Goal: Information Seeking & Learning: Find specific page/section

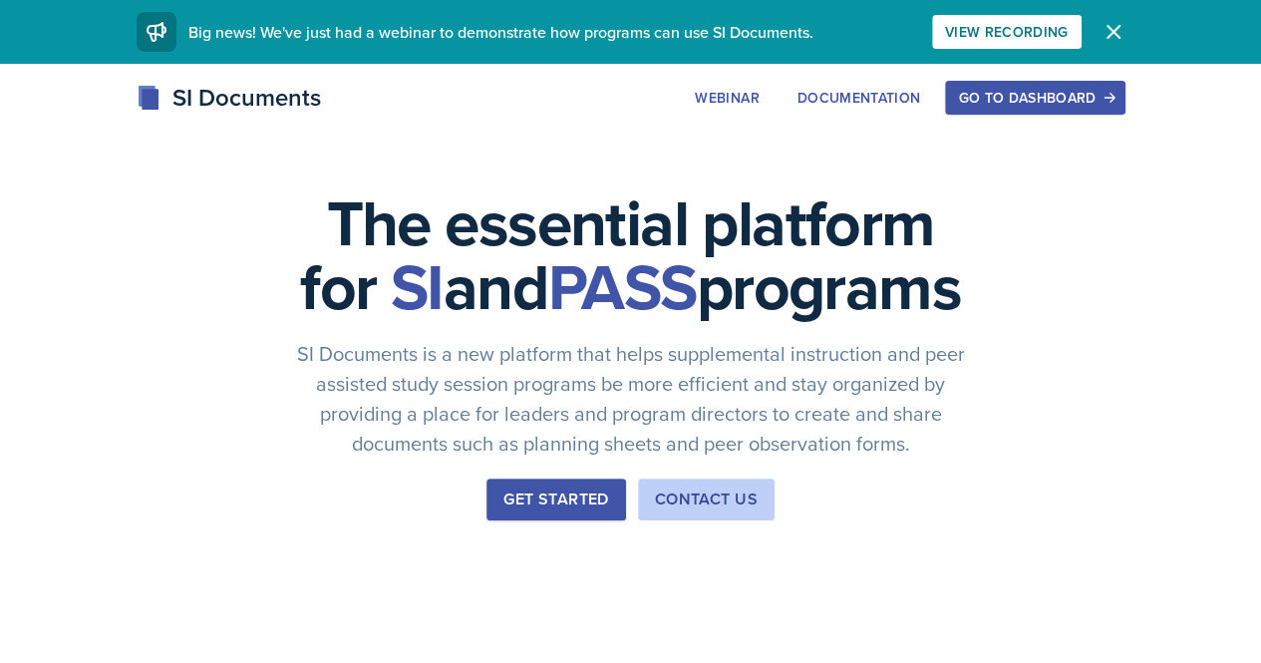
click at [1111, 99] on div "Go to Dashboard" at bounding box center [1034, 98] width 153 height 16
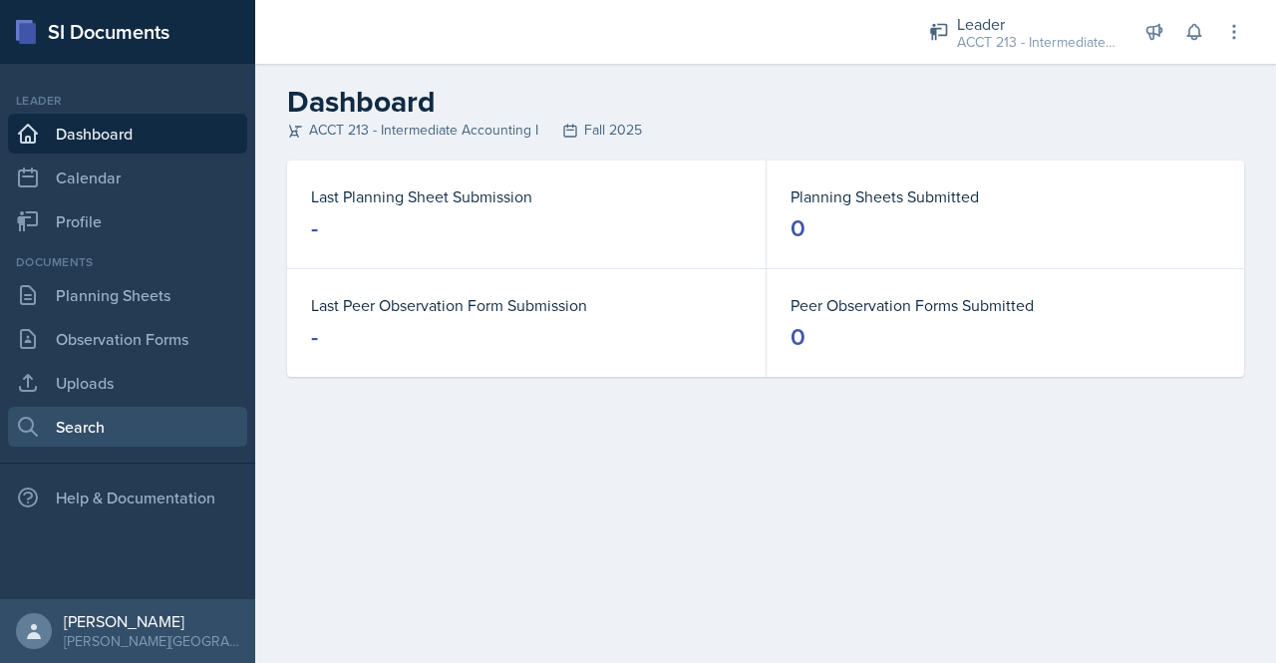
click at [89, 420] on link "Search" at bounding box center [127, 427] width 239 height 40
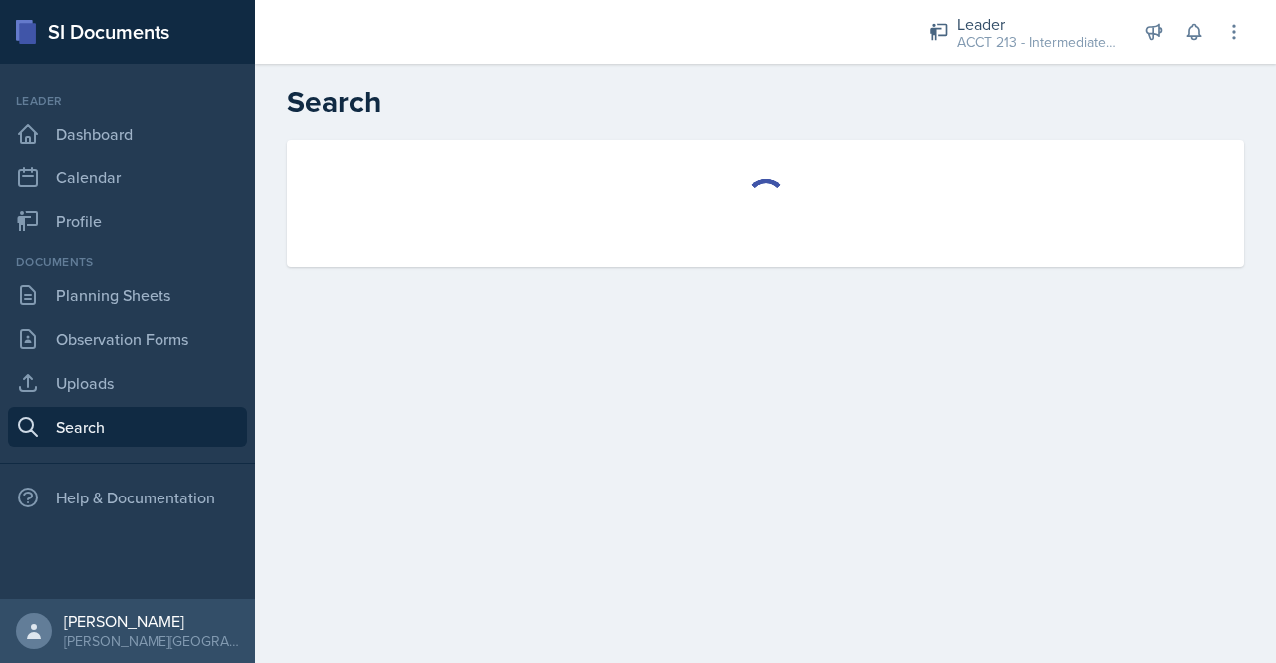
select select "all"
select select "1"
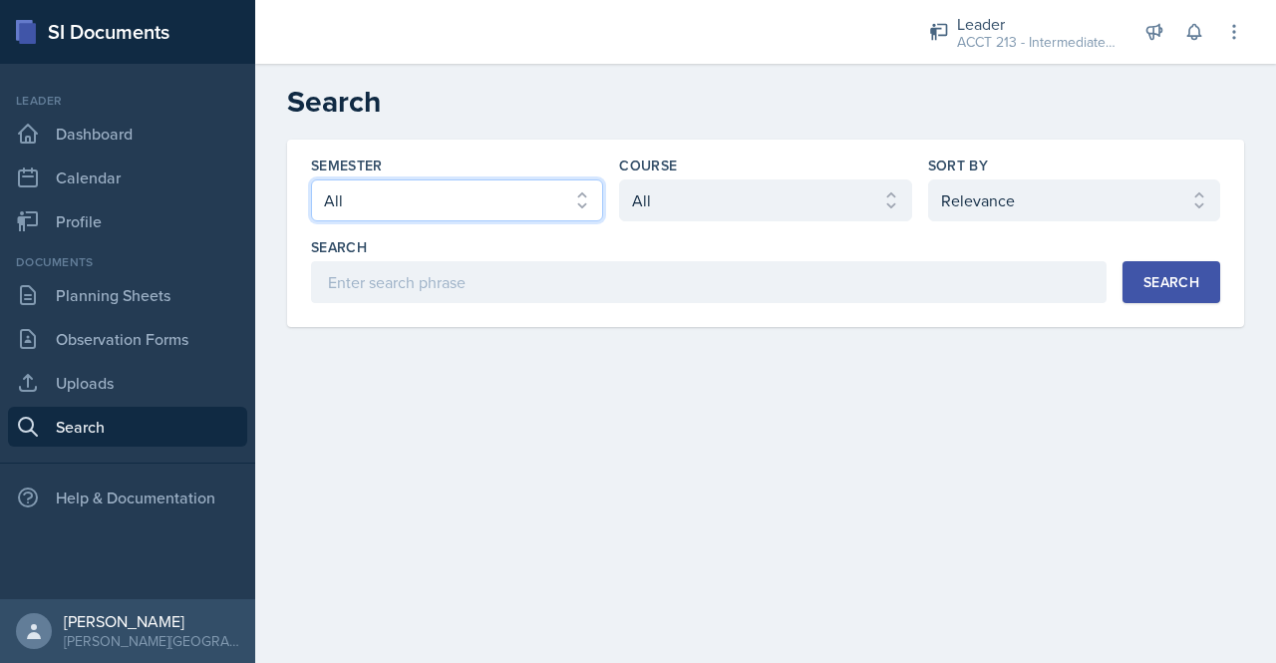
click at [561, 212] on select "Select semester All Fall 2025 SPRING 2025 Fall 2024 Spring 2024 Fall 2023 Sprin…" at bounding box center [457, 200] width 292 height 42
select select "a7ad9a0f-28b3-4f07-90bc-ebda486deedd"
click at [311, 179] on select "Select semester All Fall 2025 SPRING 2025 Fall 2024 Spring 2024 Fall 2023 Sprin…" at bounding box center [457, 200] width 292 height 42
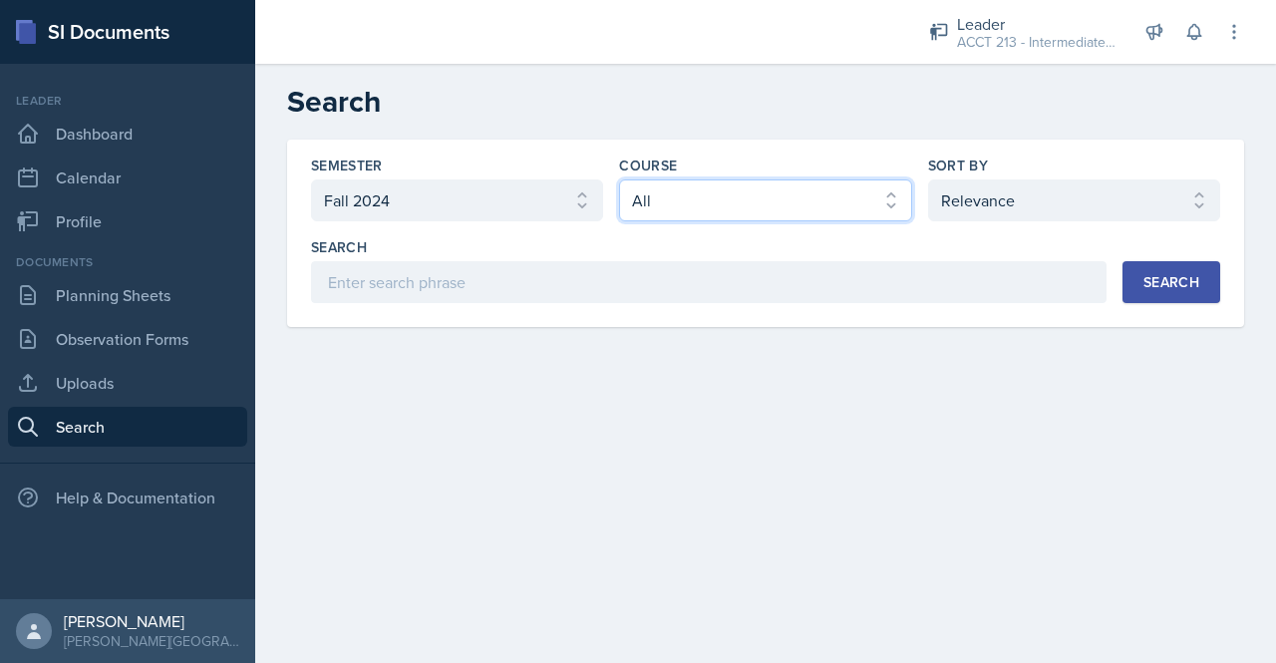
click at [809, 215] on select "Select course All ACCT 113 - Principles of Accounting I ACCT 213 - Intermediate…" at bounding box center [765, 200] width 292 height 42
click at [619, 179] on select "Select course All ACCT 113 - Principles of Accounting I ACCT 213 - Intermediate…" at bounding box center [765, 200] width 292 height 42
click at [1166, 295] on button "Search" at bounding box center [1171, 282] width 98 height 42
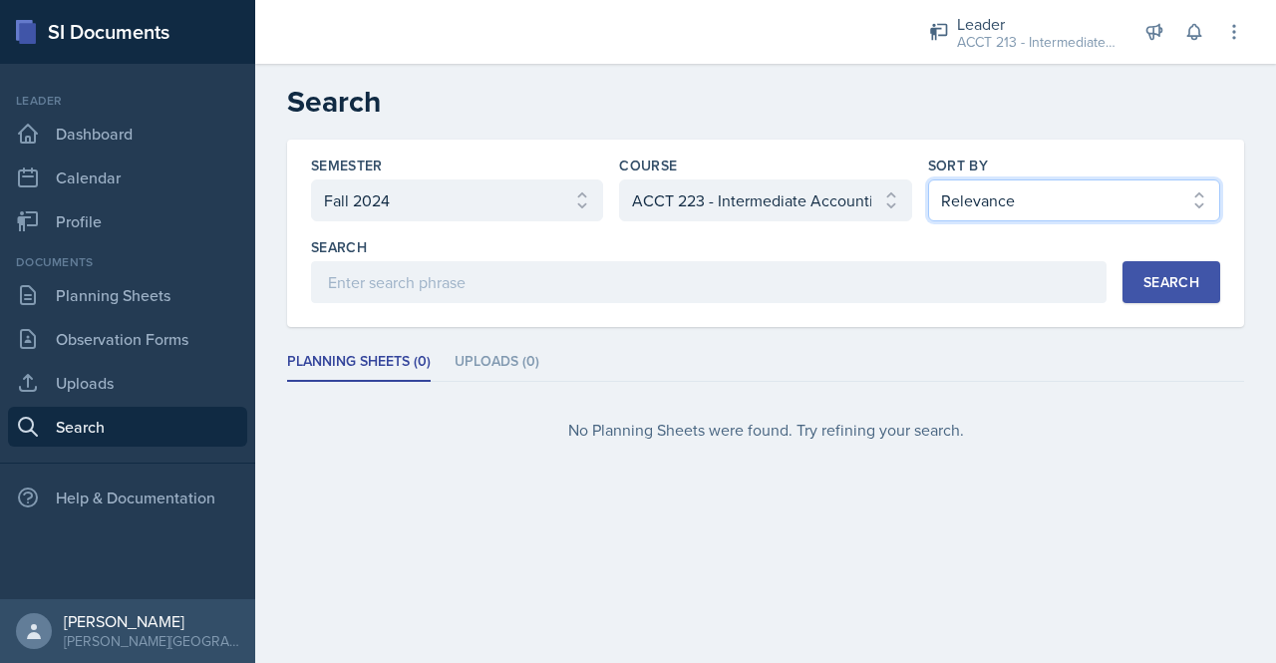
click at [959, 200] on select "Select sort by Relevance Document Date (Asc) Document Date (Desc)" at bounding box center [1074, 200] width 292 height 42
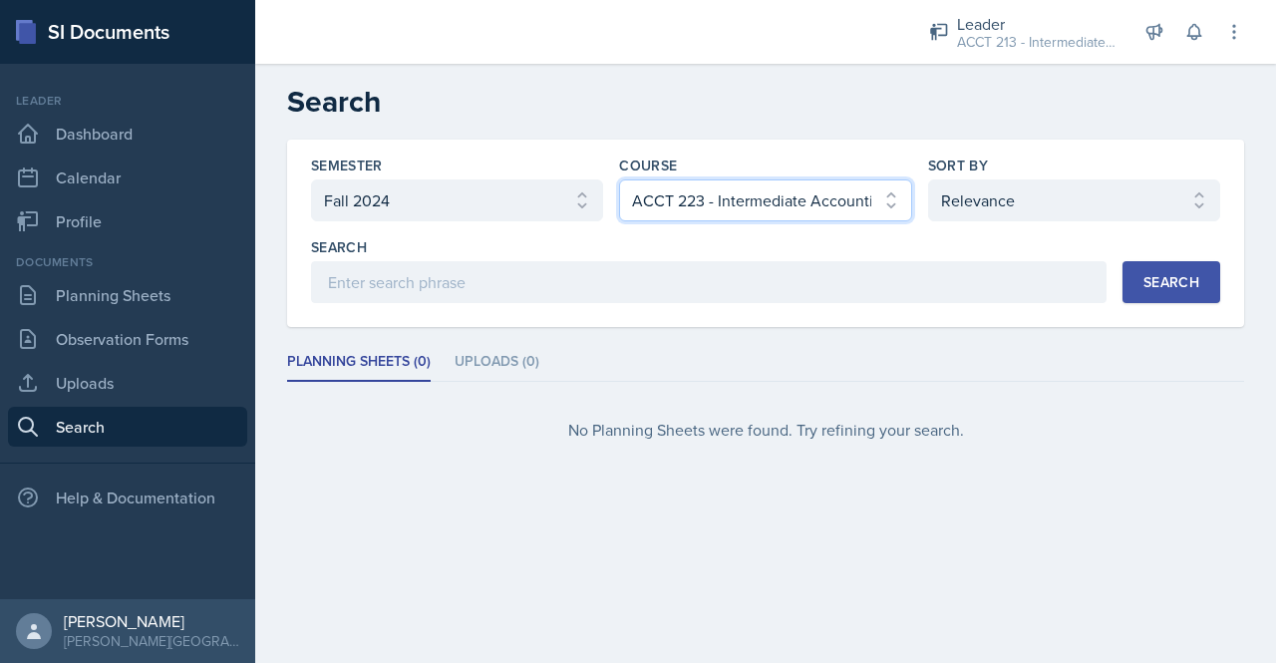
click at [803, 213] on select "Select course All ACCT 113 - Principles of Accounting I ACCT 213 - Intermediate…" at bounding box center [765, 200] width 292 height 42
select select "a3b952a5-493a-498d-99ed-b0c1dc4e84de"
click at [619, 179] on select "Select course All ACCT 113 - Principles of Accounting I ACCT 213 - Intermediate…" at bounding box center [765, 200] width 292 height 42
click at [1158, 279] on div "Search" at bounding box center [1171, 282] width 56 height 16
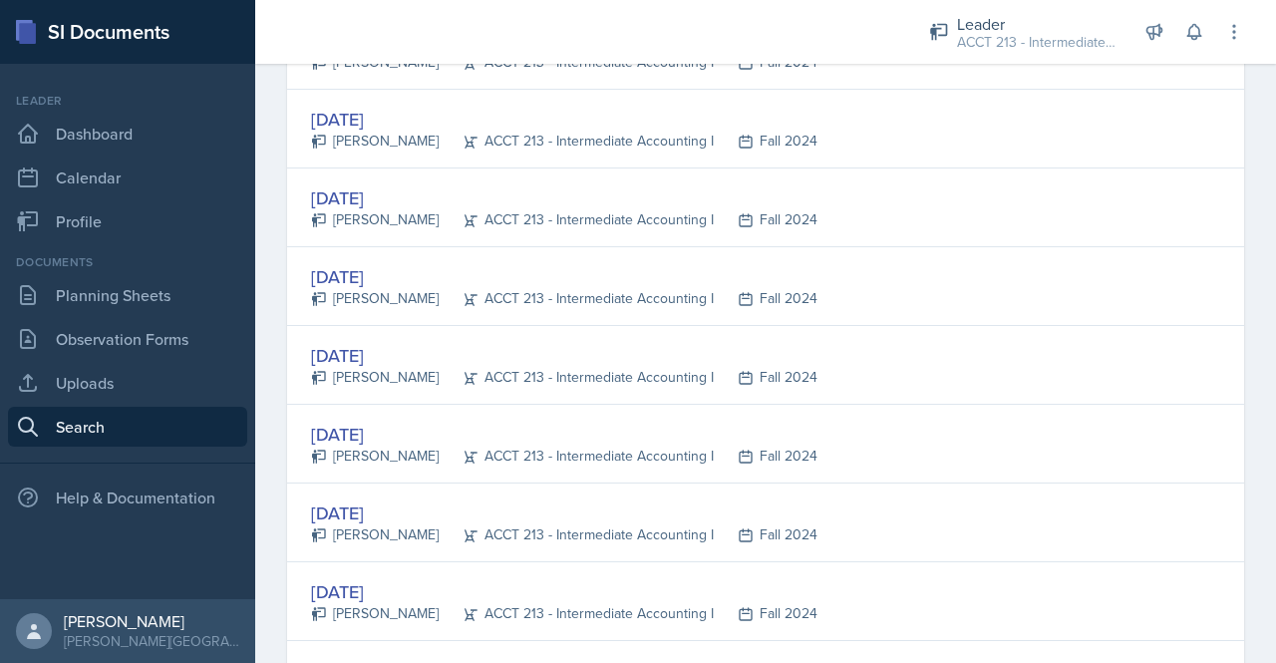
scroll to position [642, 0]
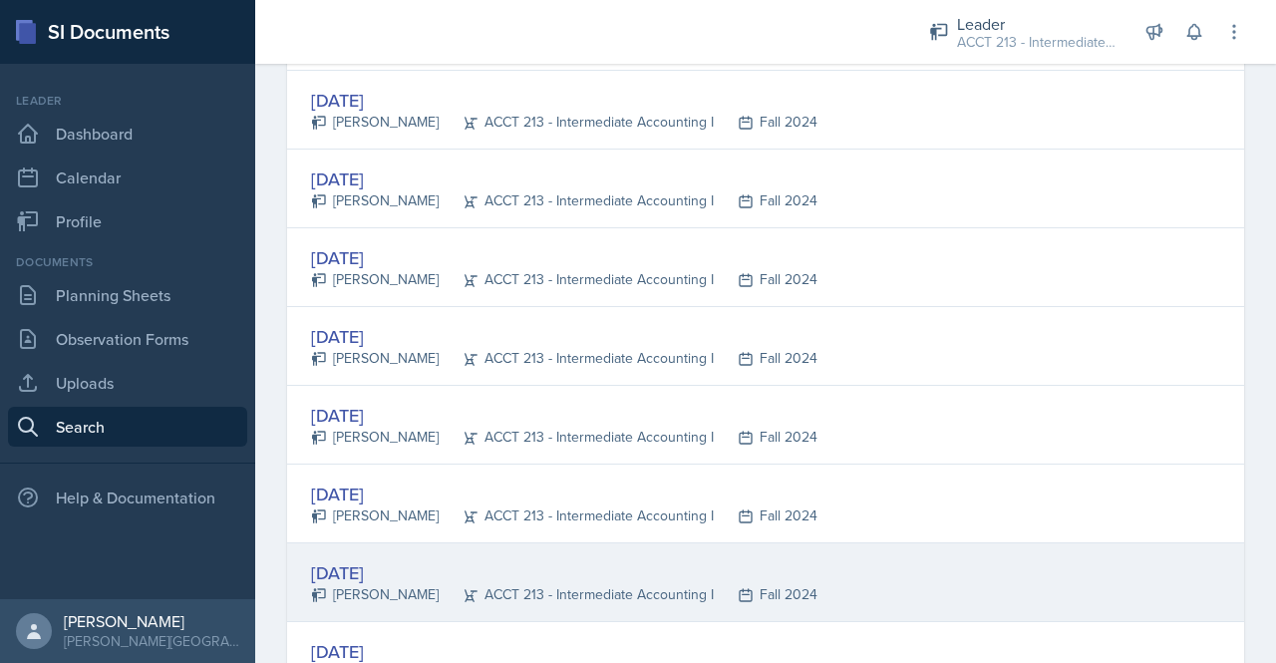
click at [523, 574] on div "[DATE]" at bounding box center [564, 572] width 506 height 27
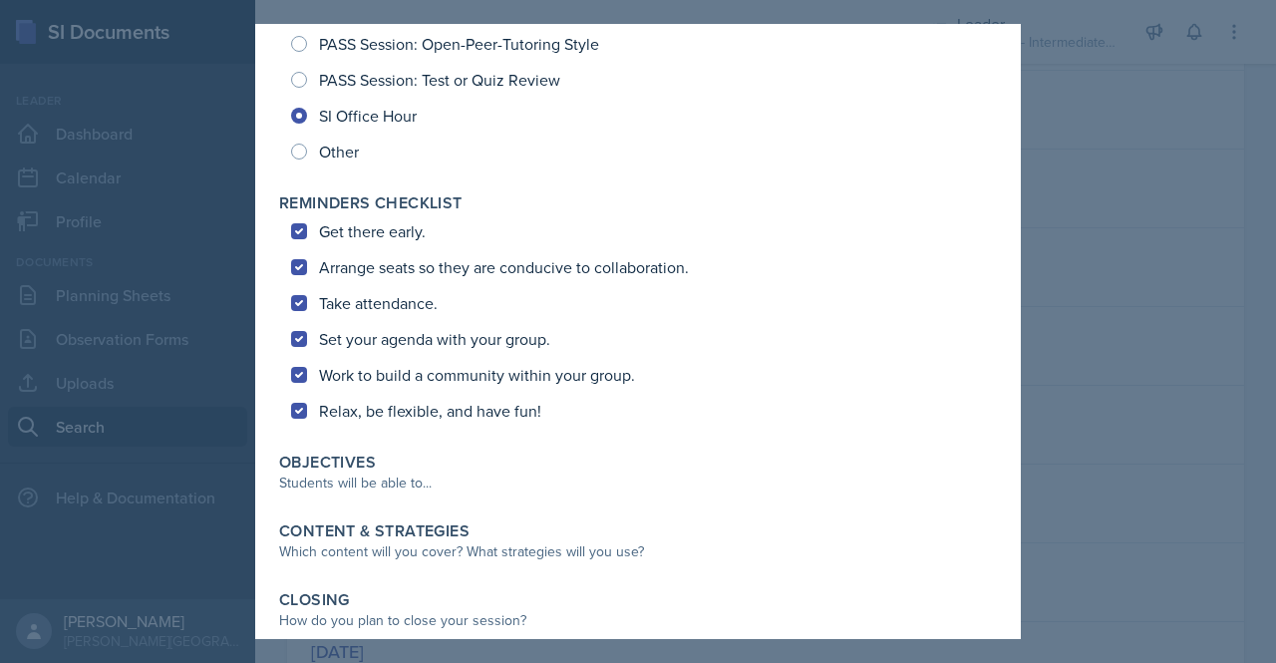
scroll to position [0, 0]
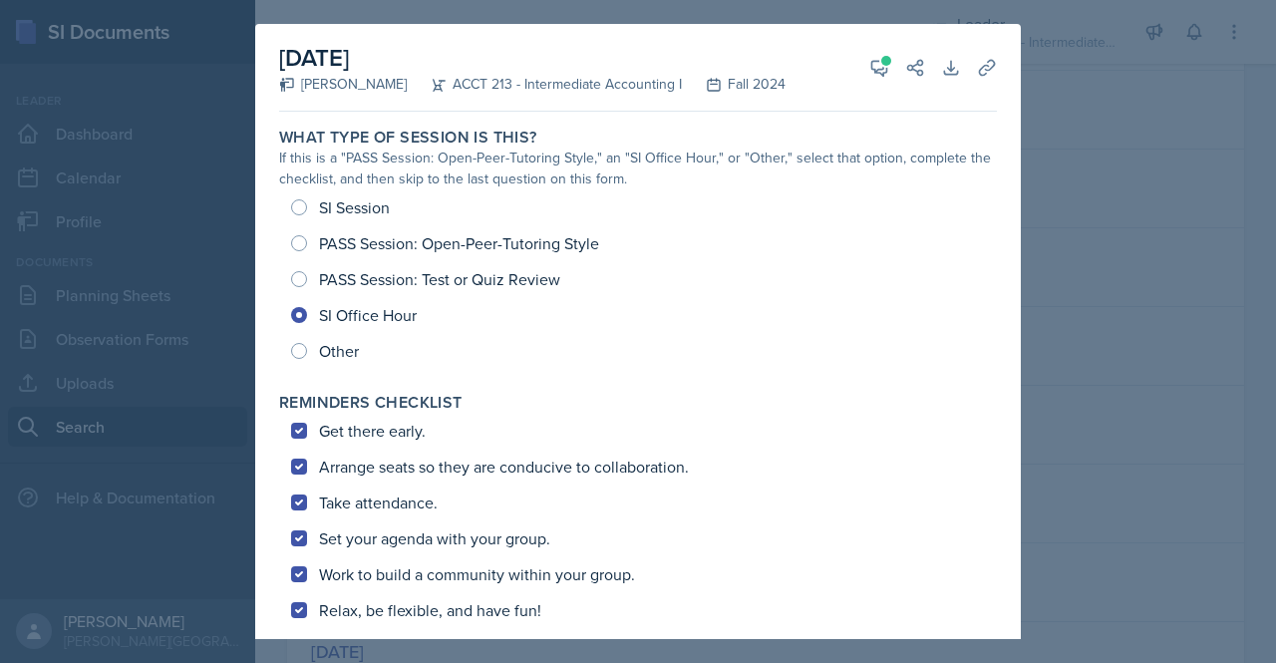
click at [1051, 125] on div at bounding box center [638, 331] width 1276 height 663
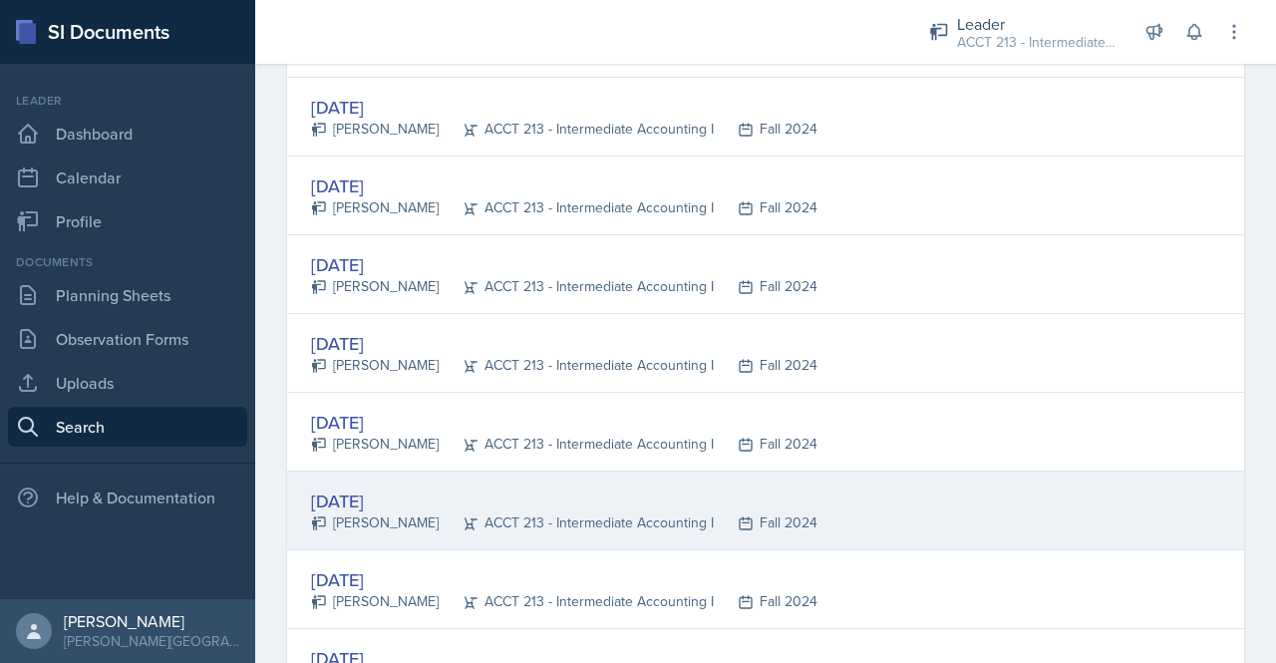
scroll to position [391, 0]
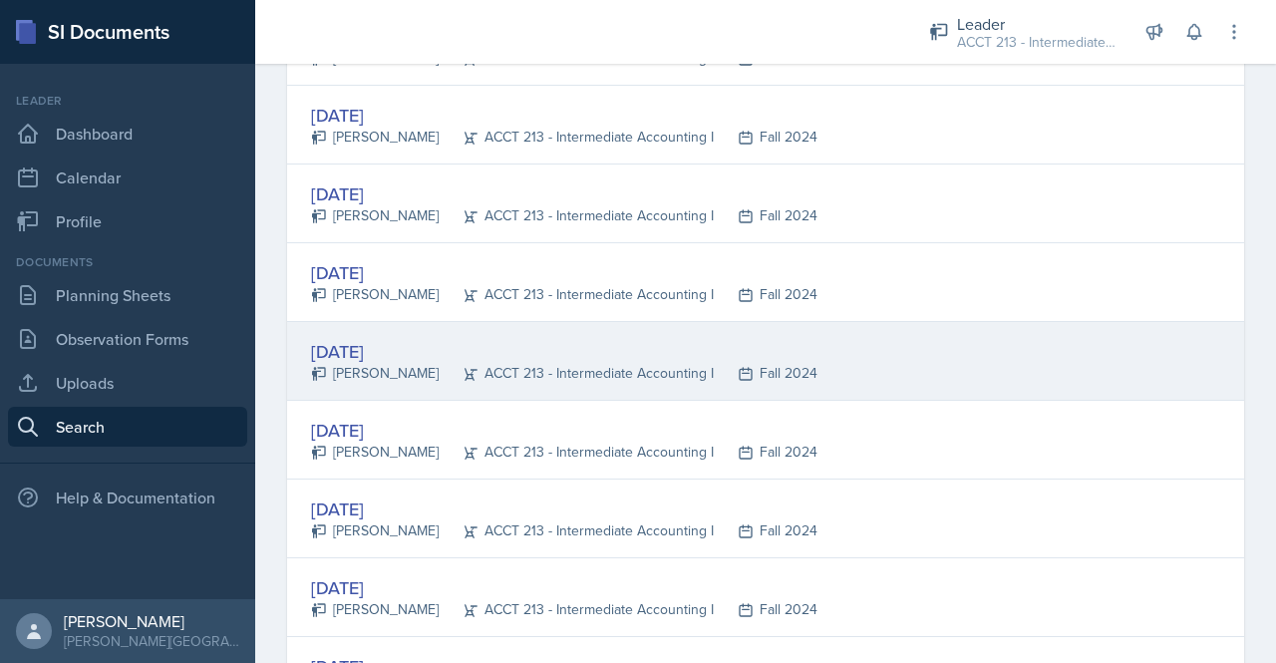
click at [508, 368] on div "ACCT 213 - Intermediate Accounting I" at bounding box center [576, 373] width 275 height 21
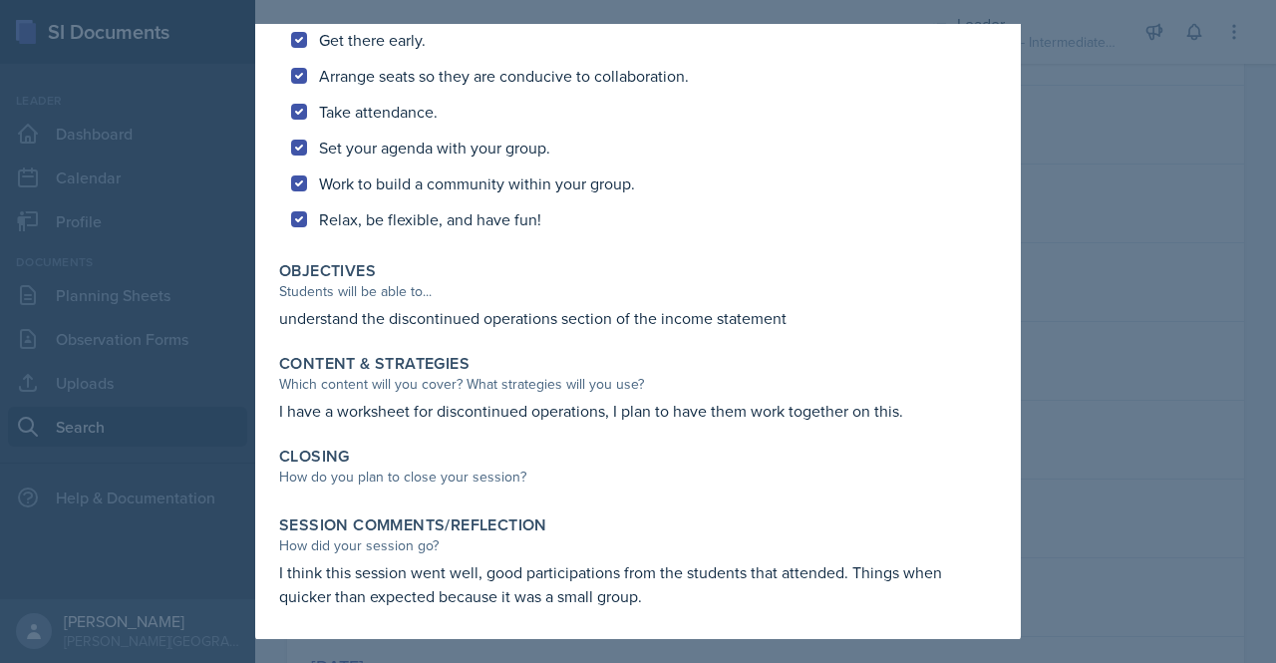
click at [1163, 148] on div at bounding box center [638, 331] width 1276 height 663
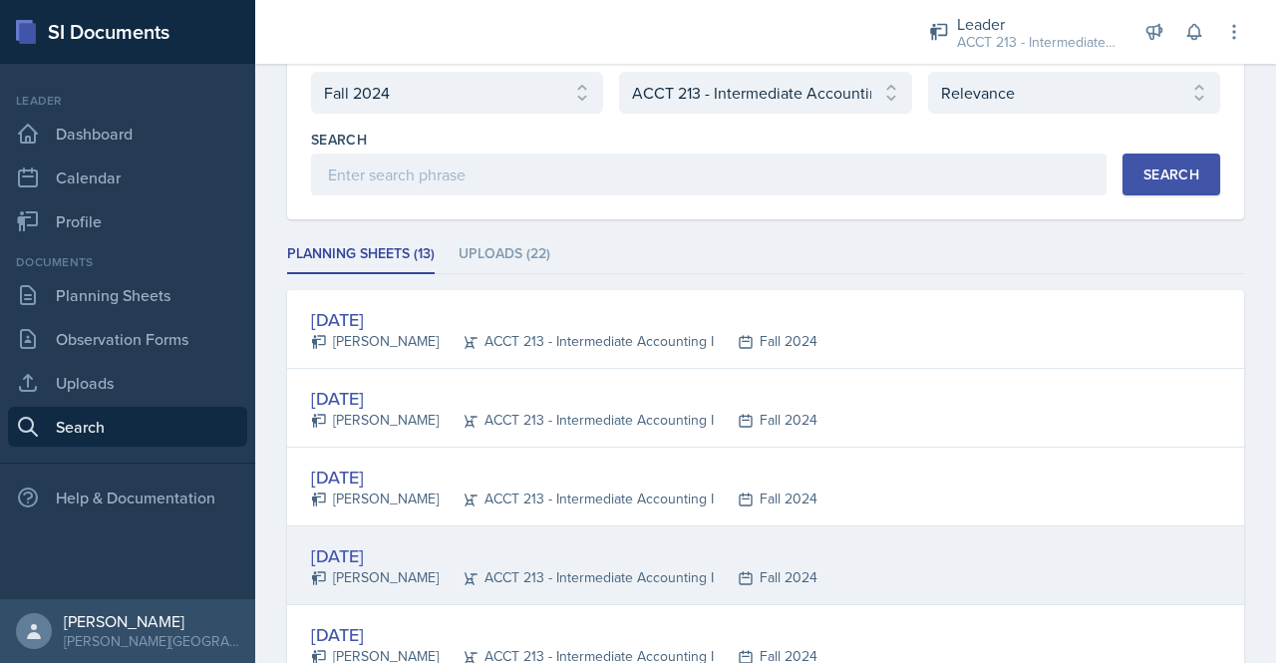
scroll to position [0, 0]
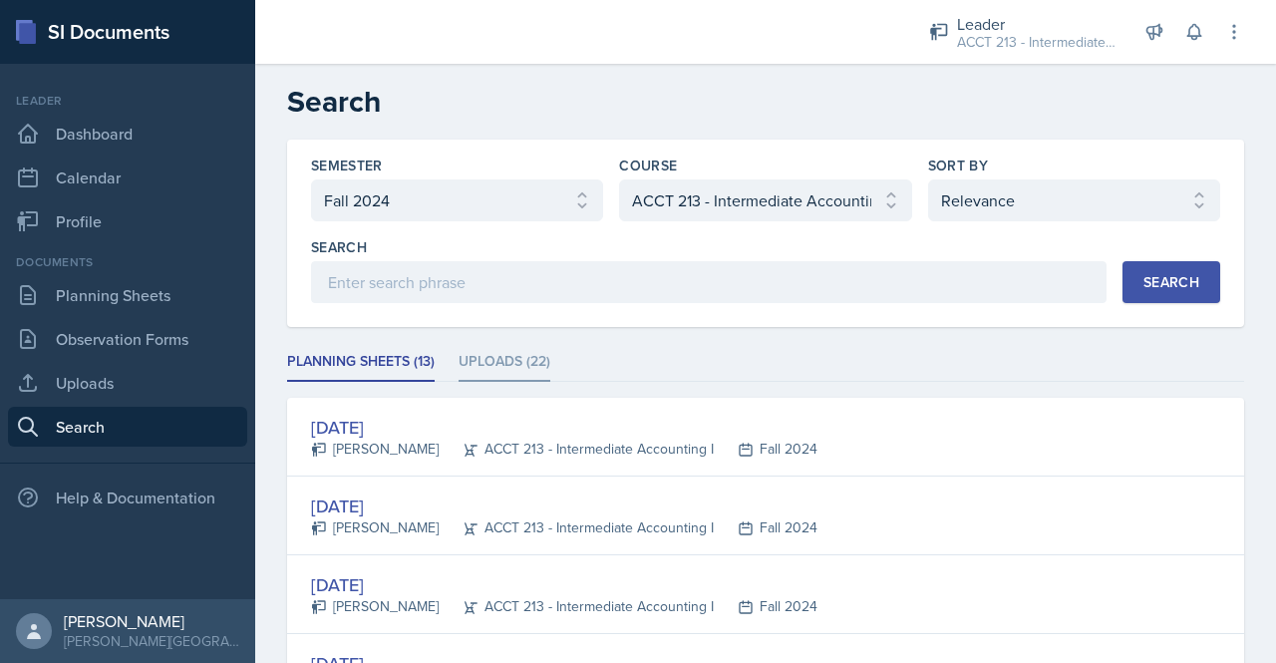
click at [518, 359] on li "Uploads (22)" at bounding box center [505, 362] width 92 height 39
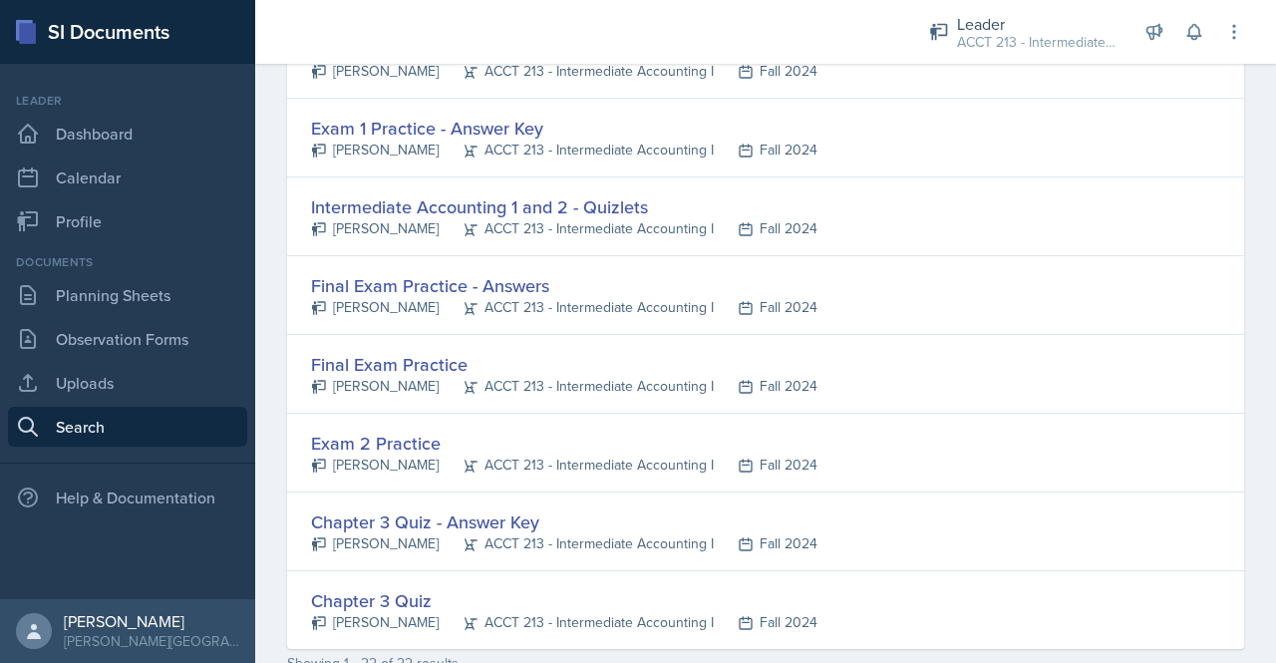
scroll to position [1481, 0]
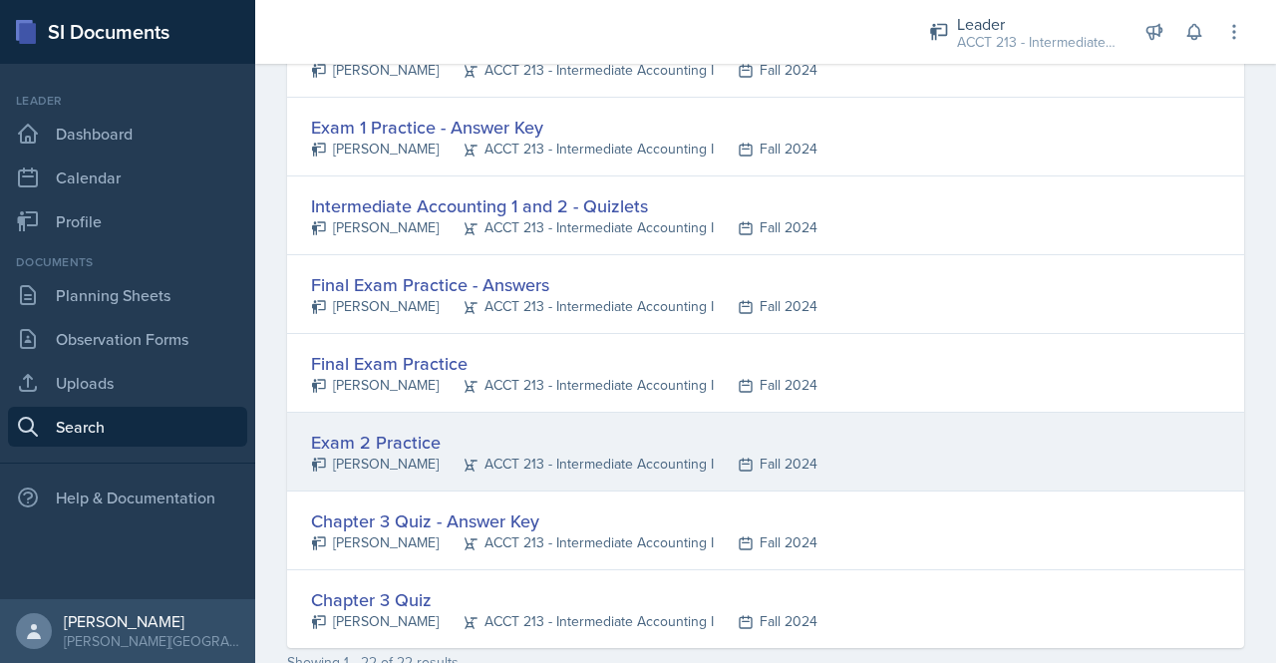
click at [402, 442] on div "Exam 2 Practice" at bounding box center [564, 442] width 506 height 27
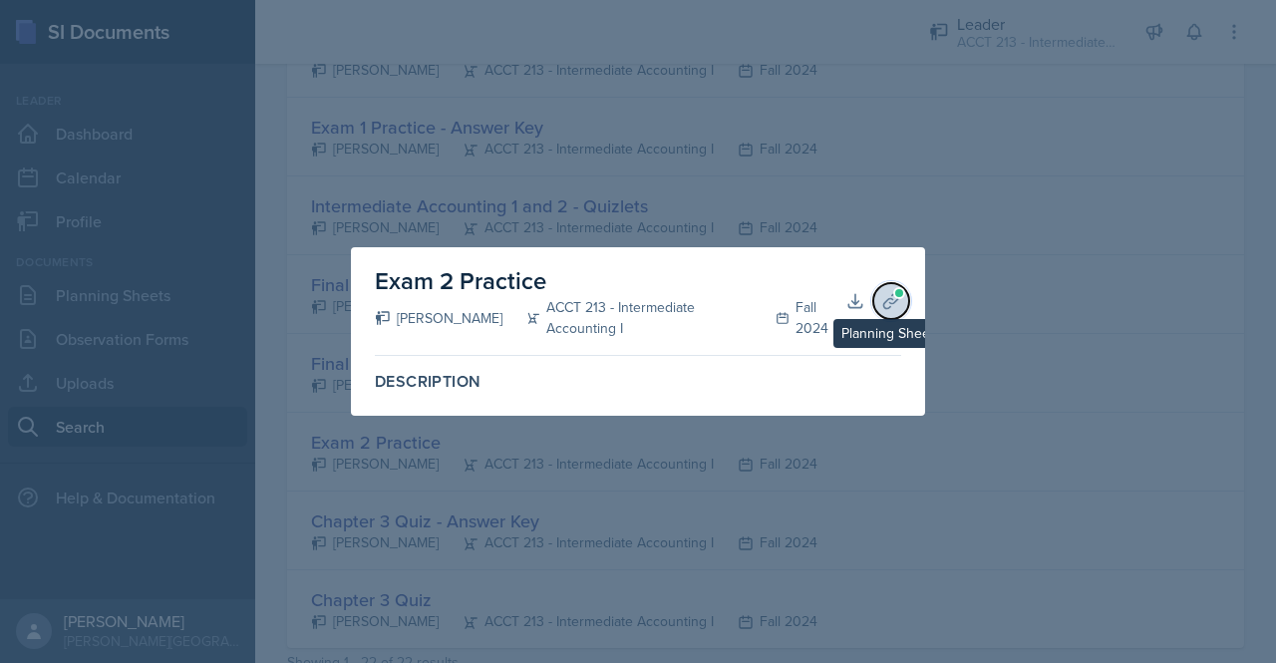
click at [889, 309] on icon at bounding box center [891, 301] width 20 height 20
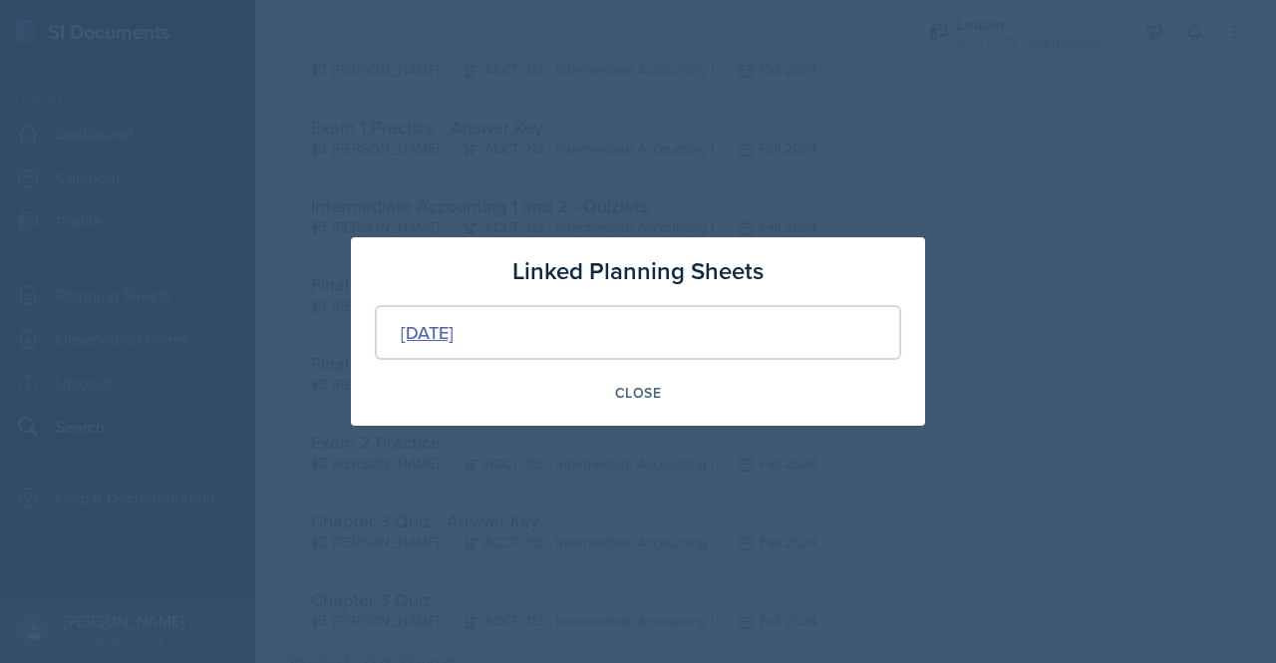
click at [454, 340] on div "[DATE]" at bounding box center [427, 332] width 53 height 27
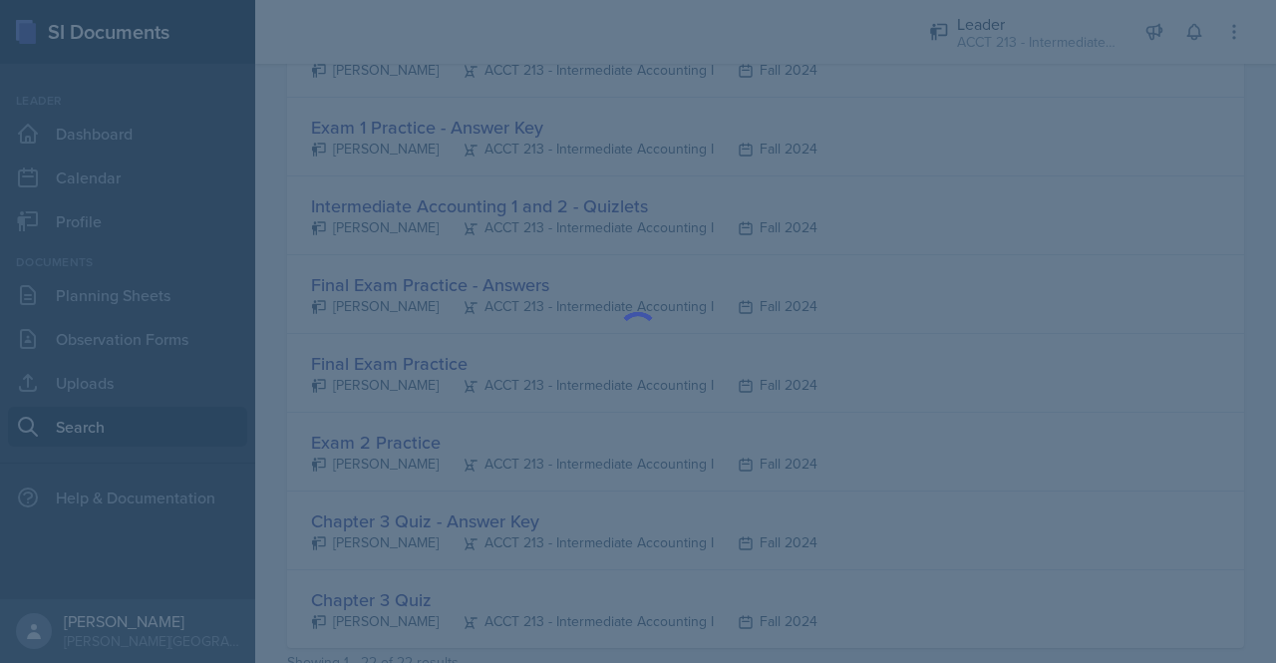
scroll to position [0, 0]
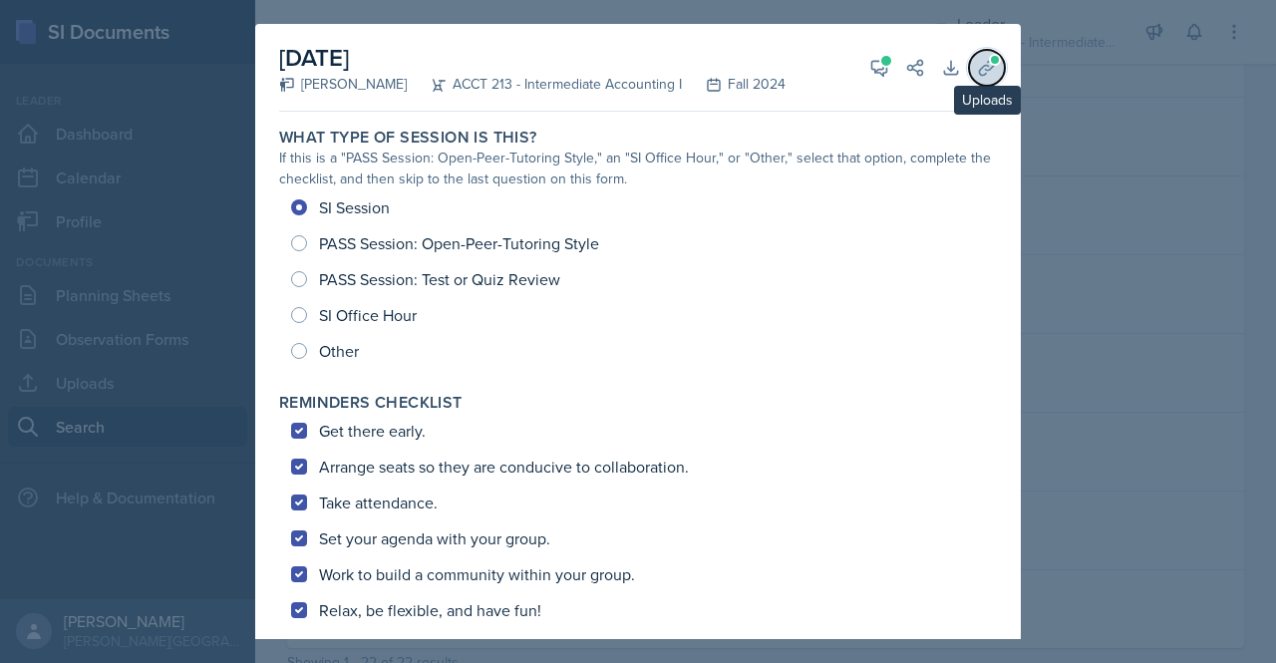
click at [980, 69] on icon at bounding box center [987, 68] width 20 height 20
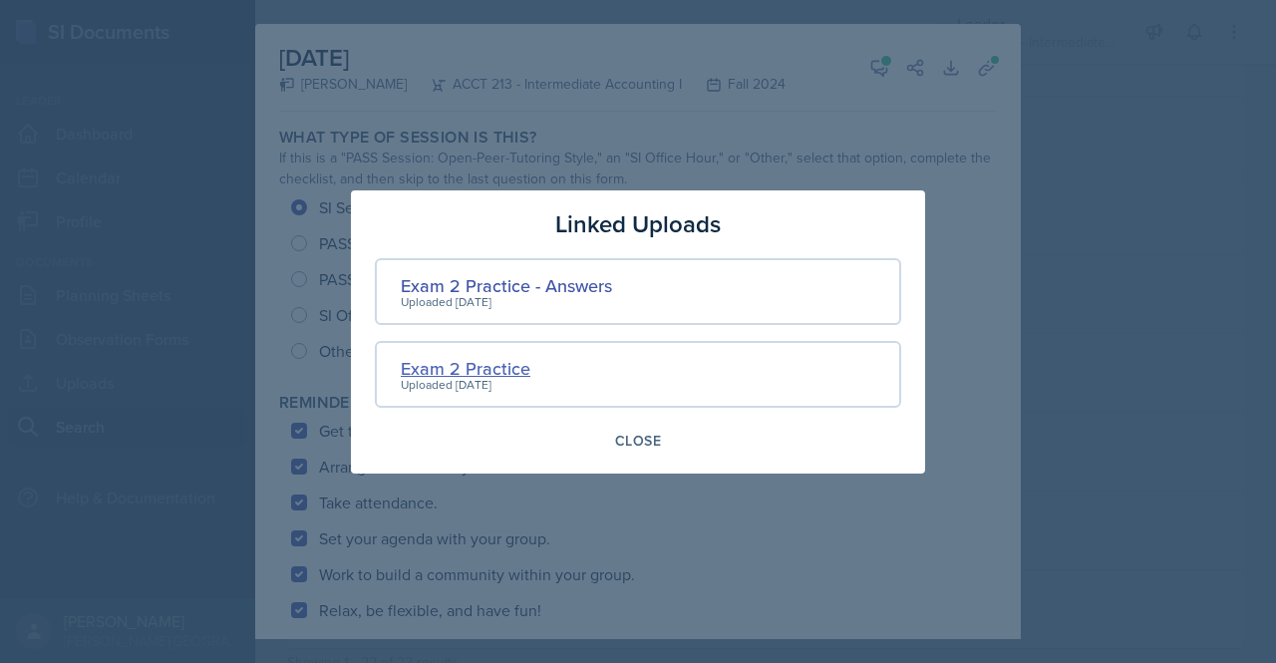
click at [483, 370] on div "Exam 2 Practice" at bounding box center [466, 368] width 130 height 27
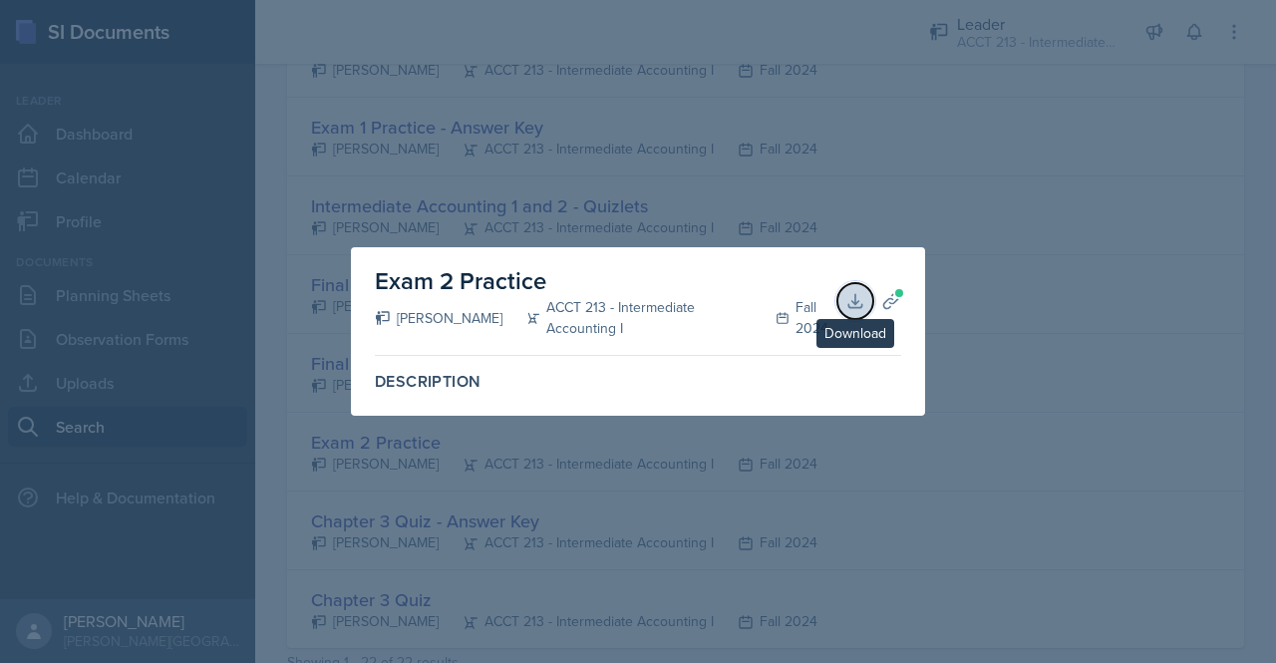
click at [849, 294] on icon at bounding box center [855, 301] width 20 height 20
click at [889, 305] on icon at bounding box center [891, 301] width 20 height 20
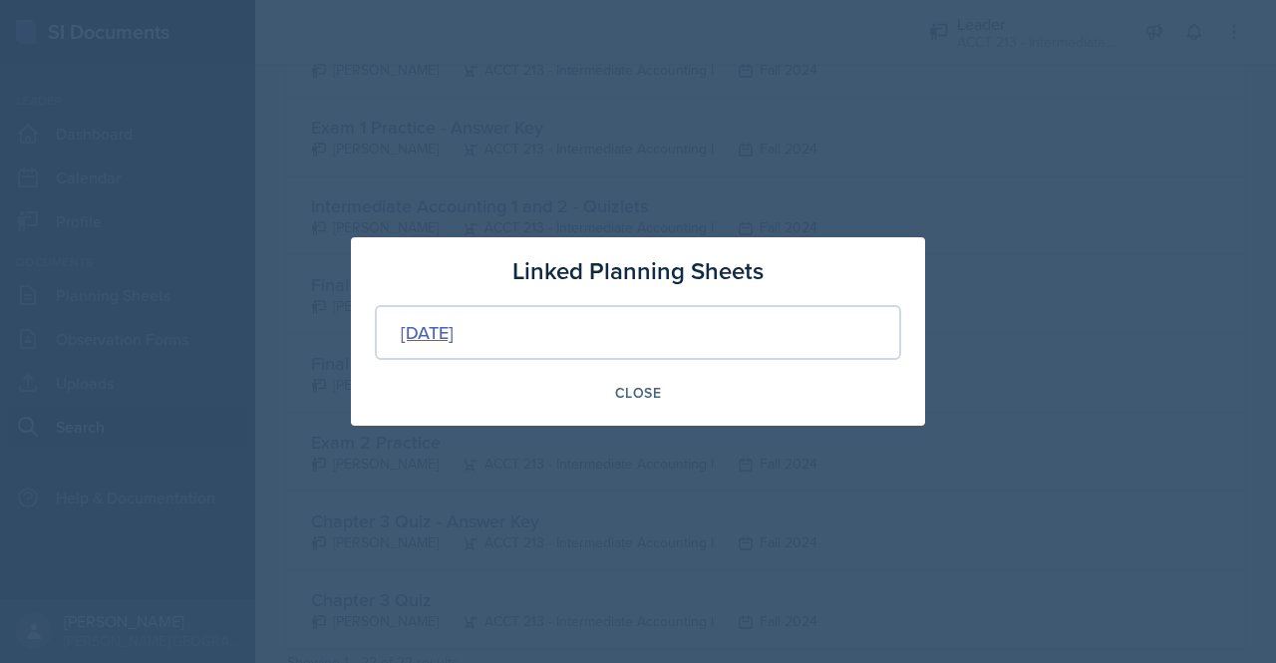
click at [454, 327] on div "[DATE]" at bounding box center [427, 332] width 53 height 27
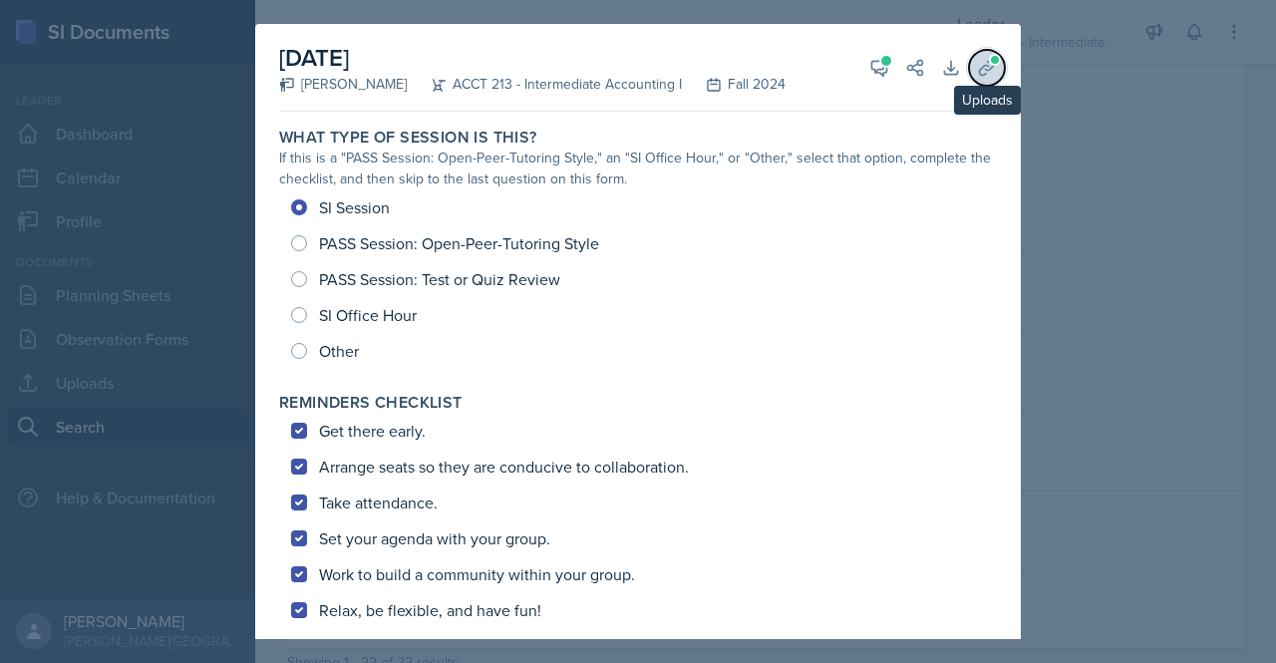
click at [979, 74] on icon at bounding box center [986, 67] width 15 height 15
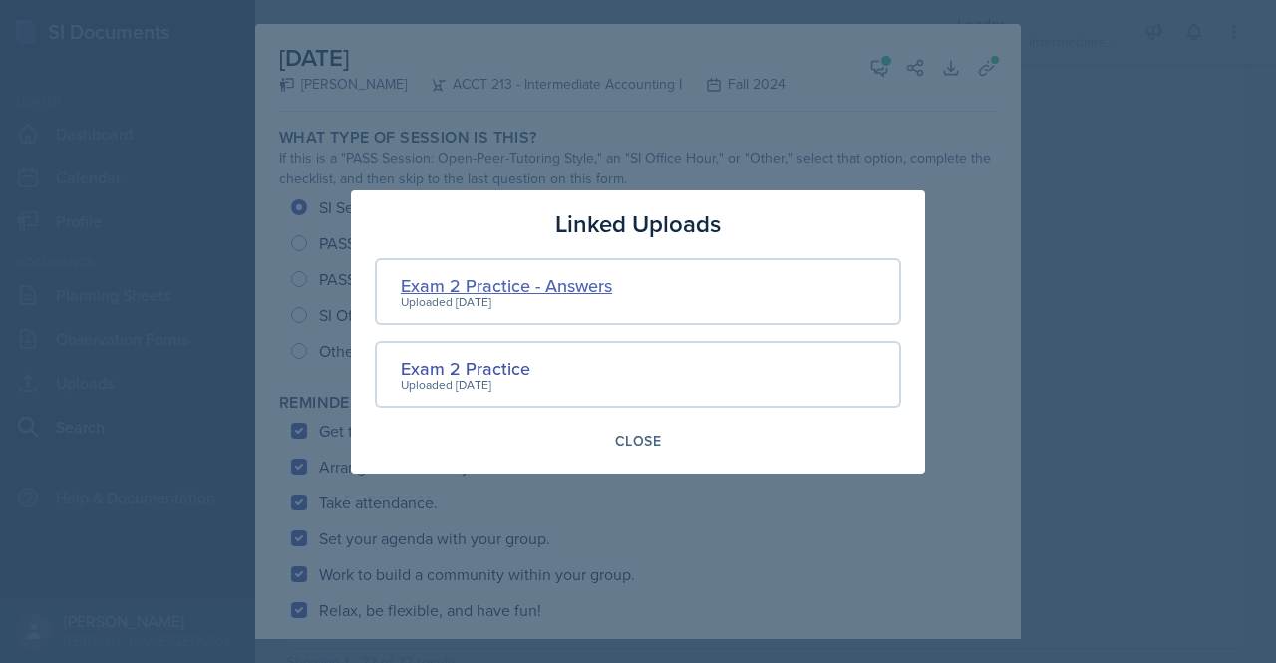
click at [562, 286] on div "Exam 2 Practice - Answers" at bounding box center [506, 285] width 211 height 27
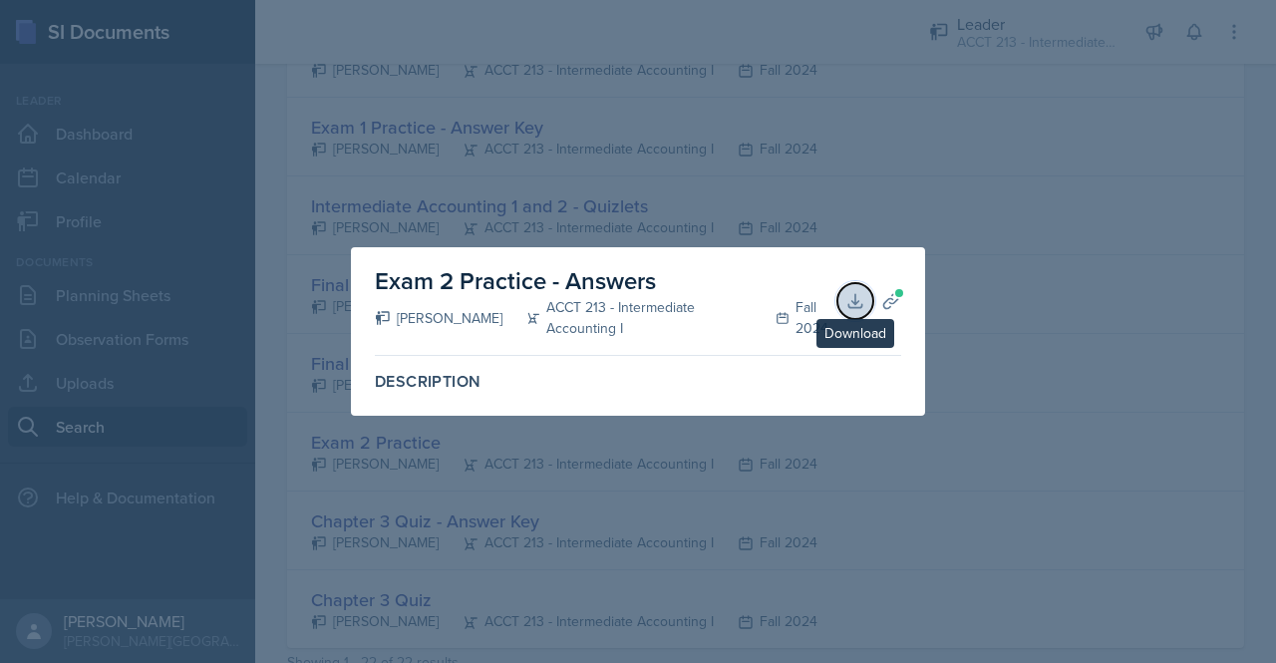
click at [857, 305] on icon at bounding box center [855, 301] width 20 height 20
click at [1010, 301] on div at bounding box center [638, 331] width 1276 height 663
